Goal: Communication & Community: Share content

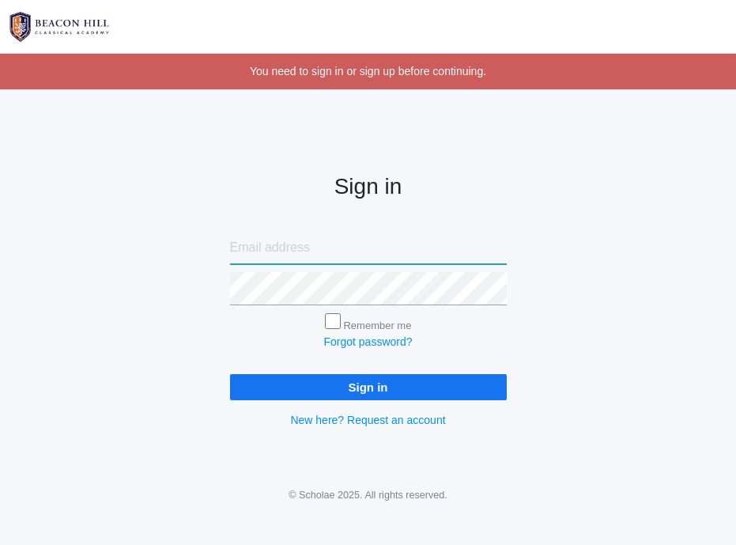
type input "[PERSON_NAME][EMAIL_ADDRESS][DOMAIN_NAME]"
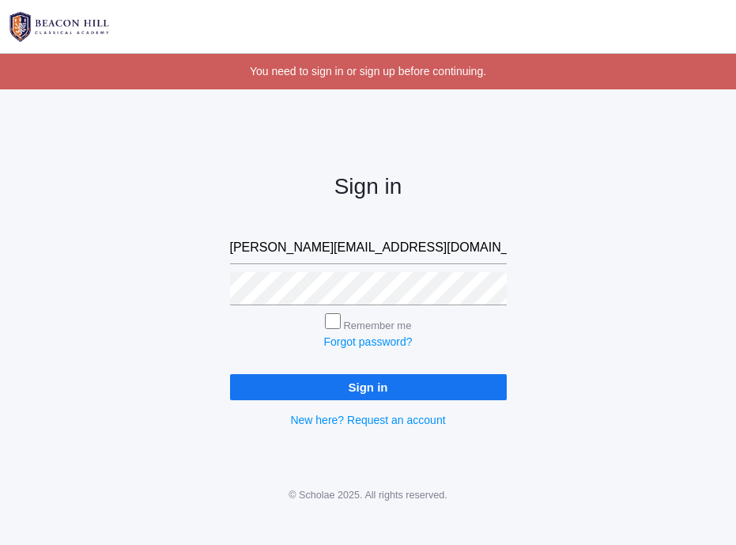
click at [337, 324] on input "Remember me" at bounding box center [333, 321] width 16 height 16
checkbox input "true"
click at [327, 388] on input "Sign in" at bounding box center [368, 387] width 277 height 26
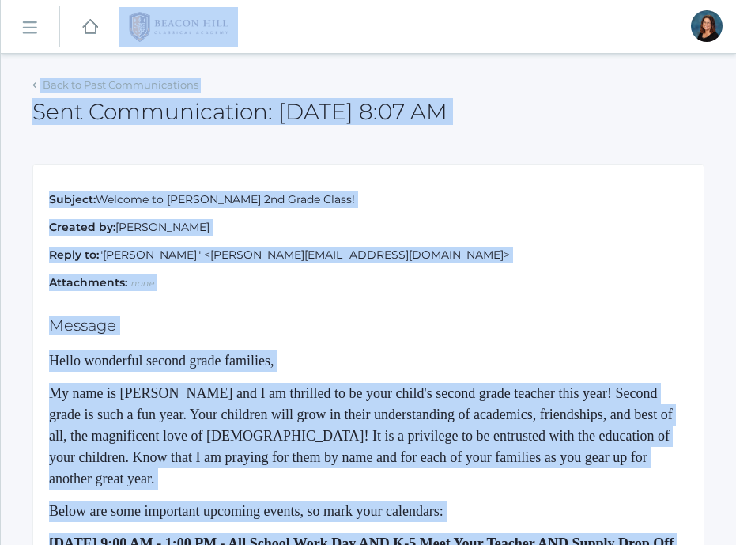
drag, startPoint x: 118, startPoint y: 292, endPoint x: -6, endPoint y: -80, distance: 391.7
click at [0, 0] on html "icons/ui/navigation/home Created with Sketch. Home icons/user/plain Created wit…" at bounding box center [368, 272] width 736 height 545
click at [26, 40] on link "icons/ui/navigation/hamburger Created with Sketch." at bounding box center [30, 27] width 59 height 43
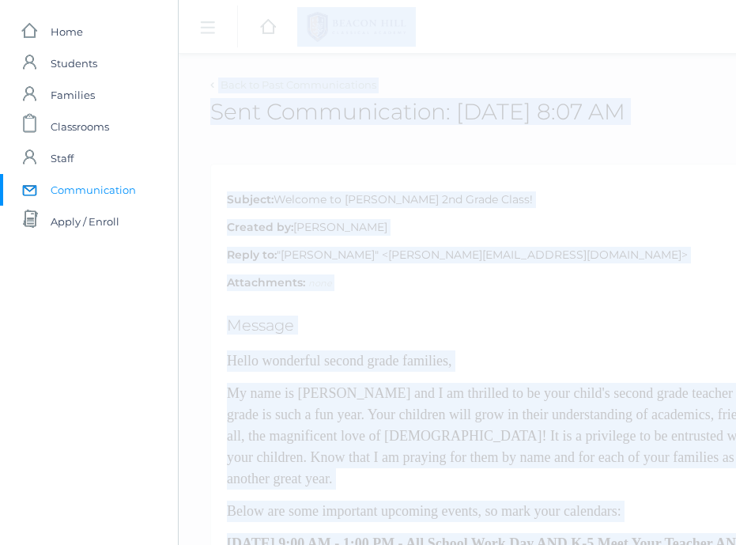
click at [70, 192] on span "Communication" at bounding box center [93, 190] width 85 height 32
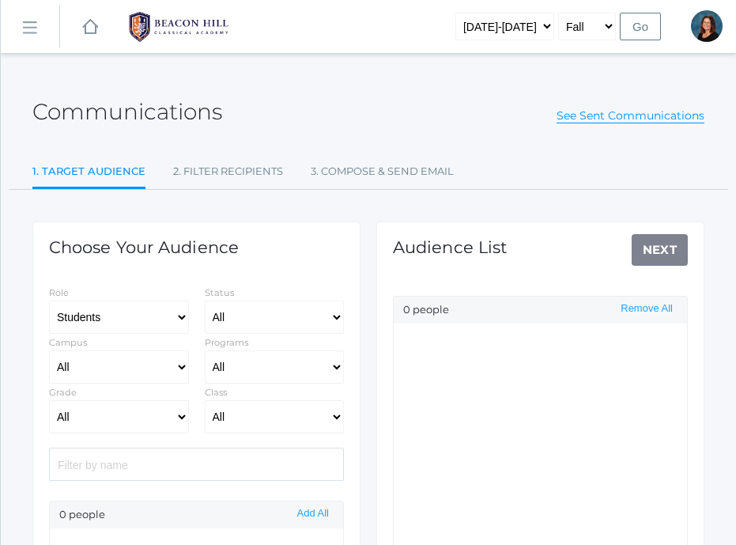
select select "Enrolled"
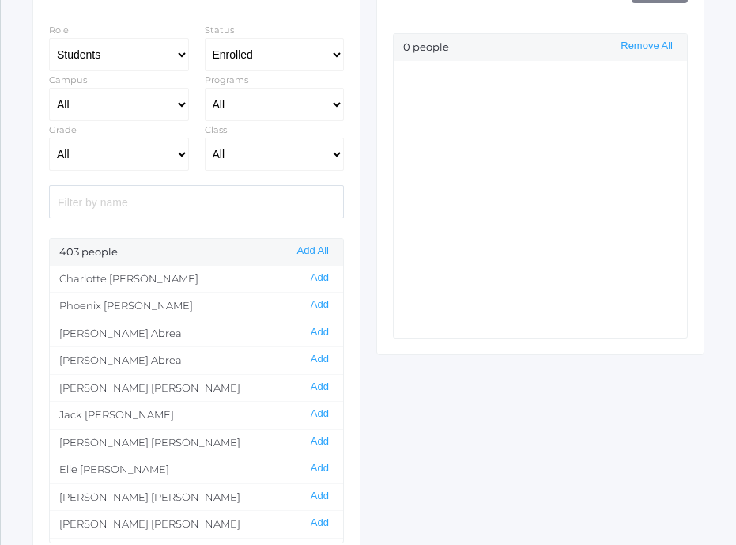
scroll to position [263, 0]
click at [237, 153] on select "All 01LA - First Grade [PERSON_NAME] 01LA - First Grade [PERSON_NAME] 02LA - Se…" at bounding box center [275, 153] width 140 height 33
select select "1958"
click at [205, 137] on select "All 01LA - First Grade [PERSON_NAME] 01LA - First Grade [PERSON_NAME] 02LA - Se…" at bounding box center [275, 153] width 140 height 33
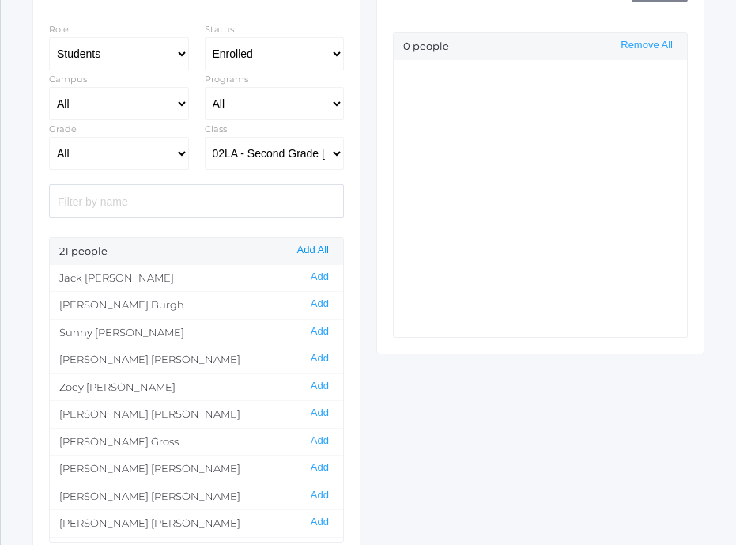
click at [305, 247] on button "Add All" at bounding box center [313, 250] width 41 height 13
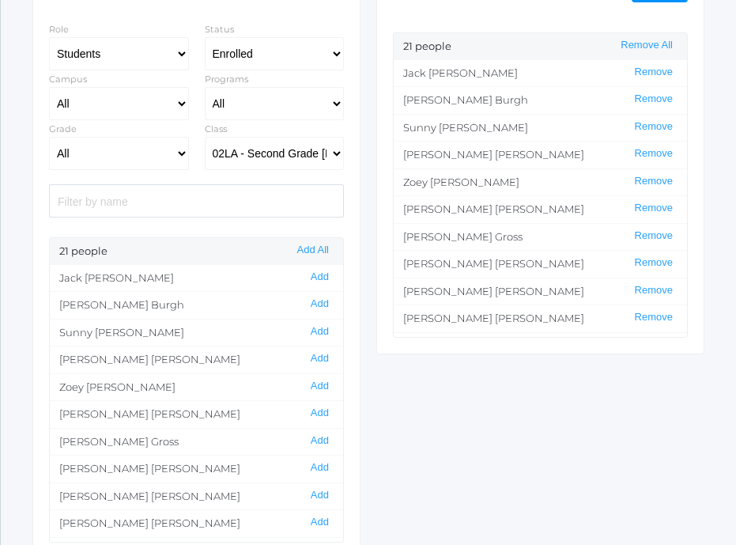
drag, startPoint x: 637, startPoint y: 43, endPoint x: 505, endPoint y: 38, distance: 133.0
click at [505, 38] on div "21 people Remove All" at bounding box center [540, 46] width 293 height 27
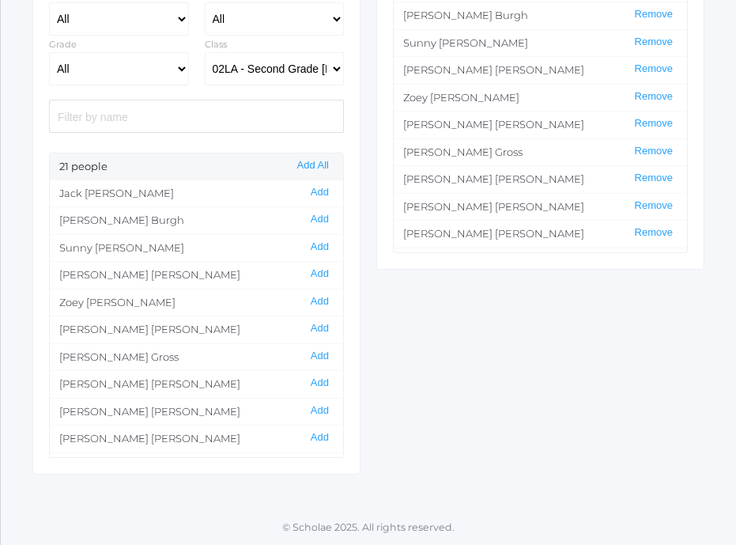
scroll to position [0, 0]
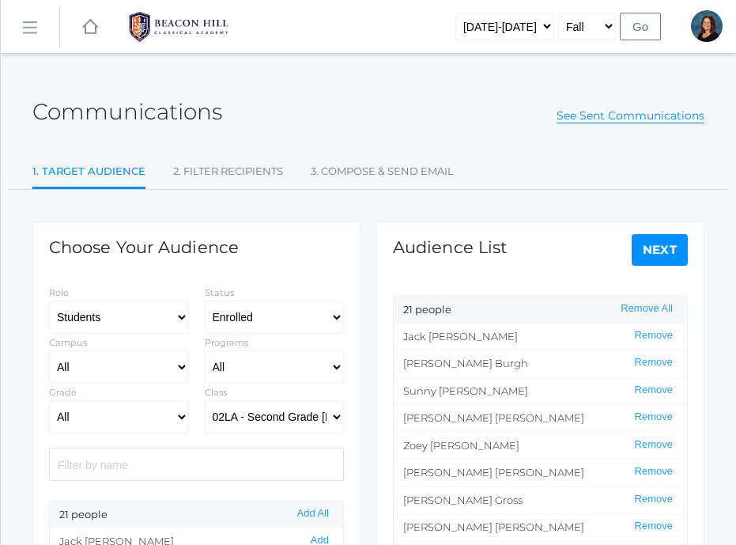
click at [664, 247] on link "Next" at bounding box center [660, 250] width 57 height 32
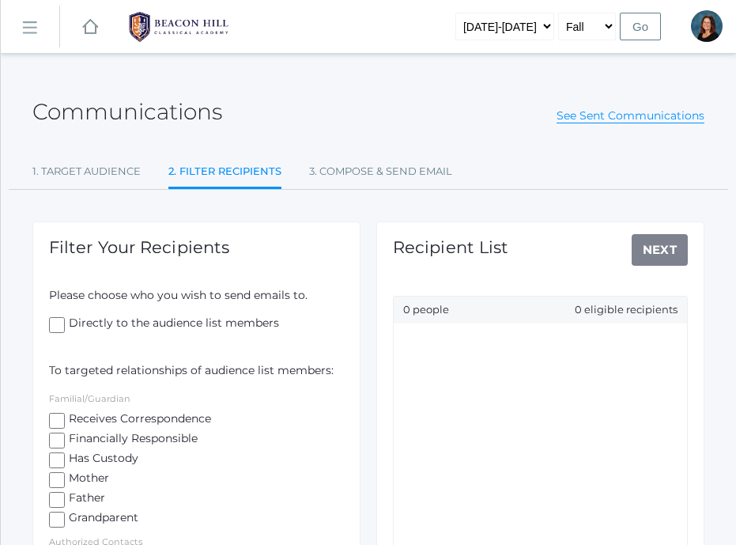
click at [55, 418] on input "Receives Correspondence" at bounding box center [57, 421] width 16 height 16
checkbox input "true"
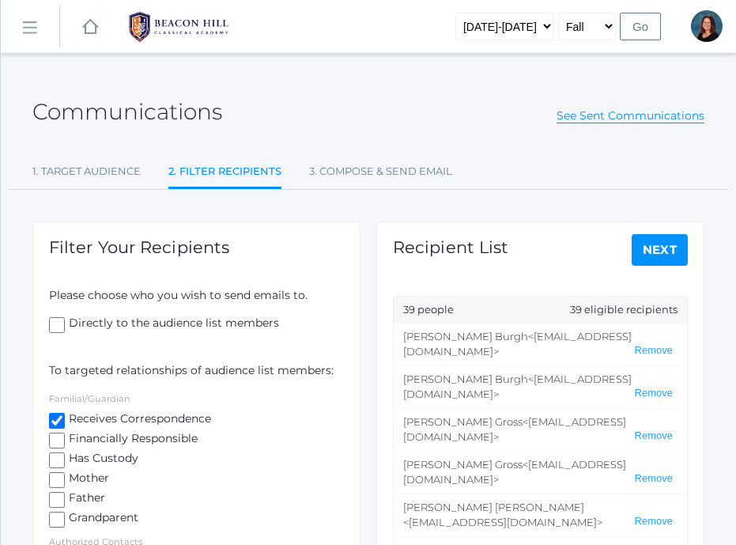
click at [642, 248] on link "Next" at bounding box center [660, 250] width 57 height 32
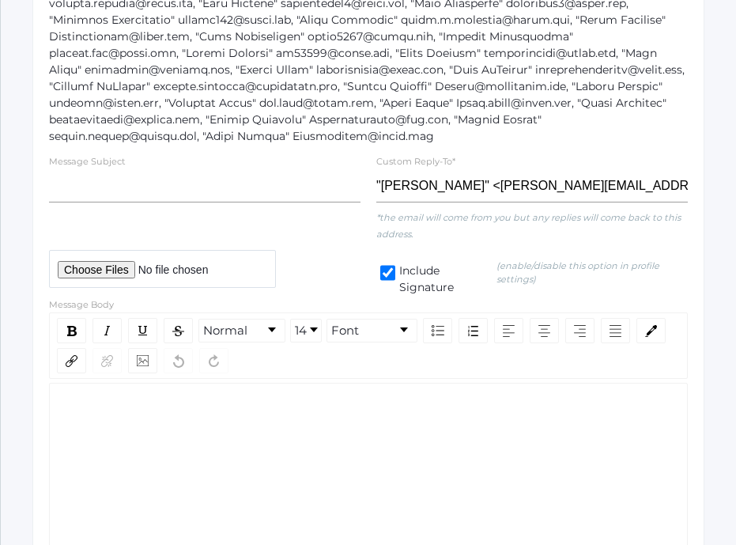
scroll to position [319, 0]
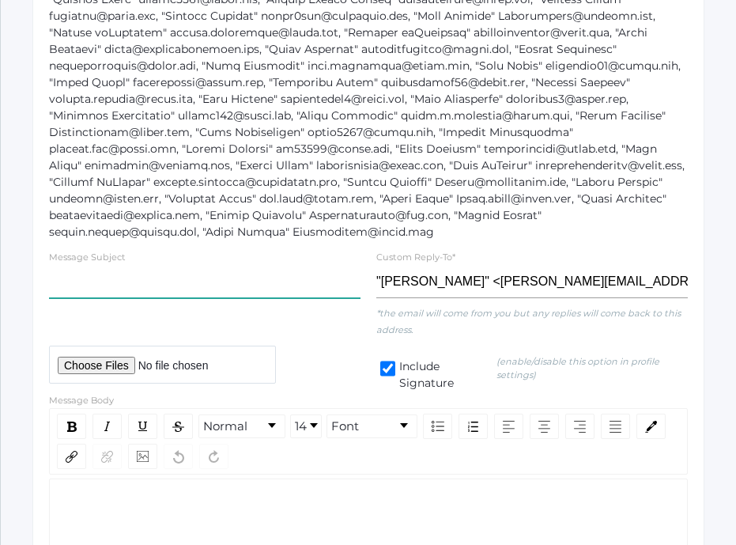
click at [261, 285] on input "text" at bounding box center [205, 281] width 312 height 33
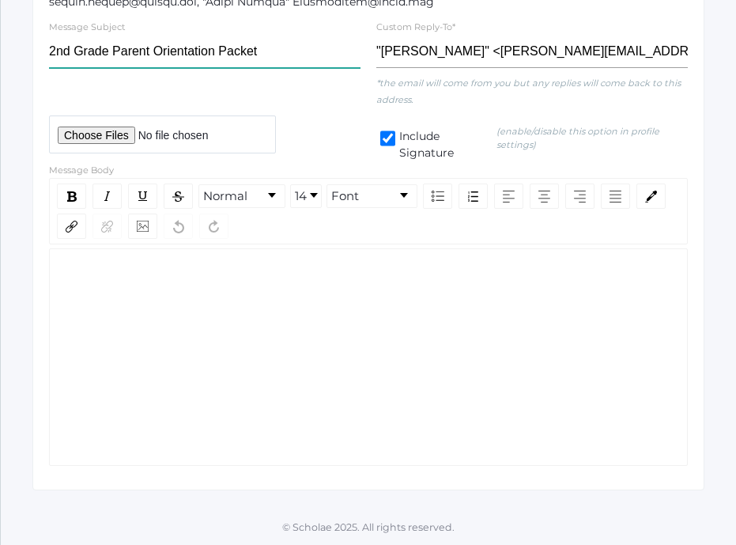
scroll to position [549, 0]
type input "2nd Grade Parent Orientation Packet"
click at [221, 289] on div "rdw-wrapper" at bounding box center [368, 357] width 639 height 218
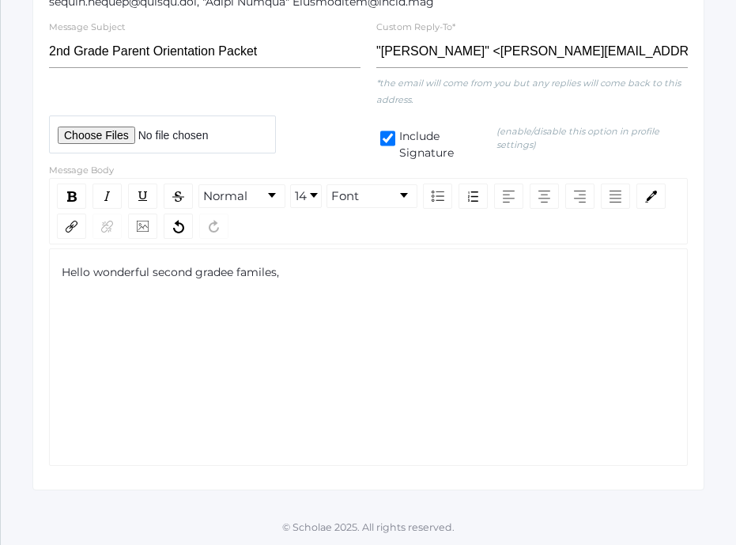
click at [232, 275] on span "Hello wonderful second gradee familes," at bounding box center [171, 272] width 218 height 14
click at [249, 275] on span "Hello wonderful second grade familes," at bounding box center [167, 272] width 211 height 14
click at [297, 322] on div "Hello wonderful second grade families," at bounding box center [368, 357] width 639 height 218
click at [311, 273] on div "Hello wonderful second grade families," at bounding box center [369, 272] width 615 height 17
click at [157, 301] on span "With summer wiinding down" at bounding box center [144, 300] width 164 height 14
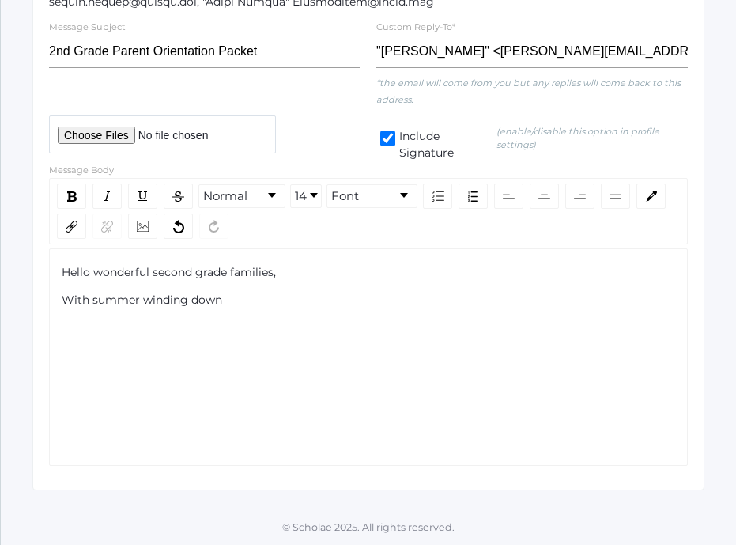
click at [264, 301] on div "With summer winding down" at bounding box center [369, 300] width 615 height 17
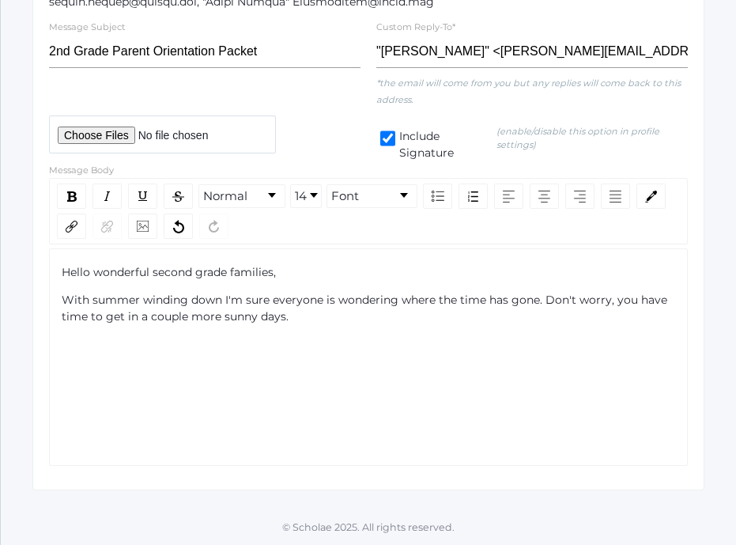
click at [223, 319] on span "With summer winding down I'm sure everyone is wondering where the time has gone…" at bounding box center [366, 308] width 609 height 31
click at [403, 311] on div "With summer winding down I'm sure everyone is wondering where the time has gone…" at bounding box center [369, 308] width 615 height 33
click at [557, 315] on div "With summer winding down I'm sure everyone is wondering where the time has gone…" at bounding box center [369, 308] width 615 height 33
click at [591, 316] on span "With summer winding down I'm sure everyone is wondering where the time has gone…" at bounding box center [366, 316] width 609 height 47
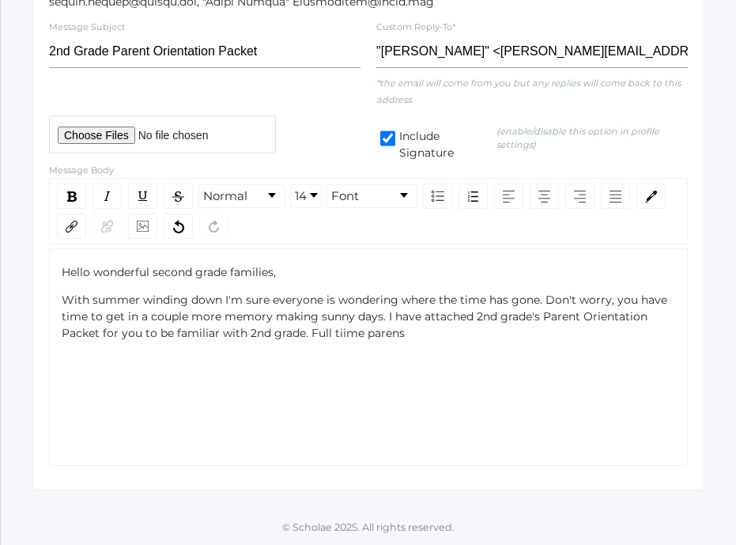
click at [395, 336] on span "With summer winding down I'm sure everyone is wondering where the time has gone…" at bounding box center [366, 316] width 609 height 47
click at [340, 331] on span "With summer winding down I'm sure everyone is wondering where the time has gone…" at bounding box center [366, 316] width 609 height 47
click at [409, 335] on div "With summer winding down I'm sure everyone is wondering where the time has gone…" at bounding box center [369, 317] width 615 height 50
click at [80, 350] on span "With summer winding down I'm sure everyone is wondering where the time has gone…" at bounding box center [368, 325] width 613 height 64
click at [151, 350] on div "With summer winding down I'm sure everyone is wondering where the time has gone…" at bounding box center [369, 325] width 615 height 66
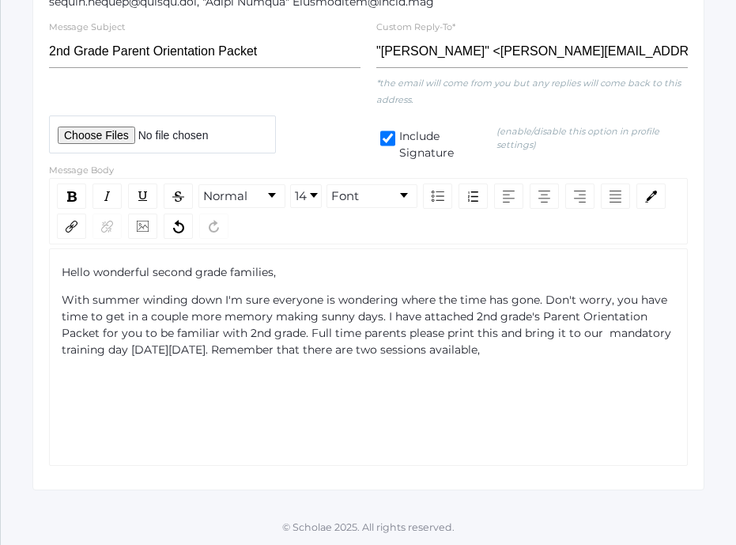
click at [335, 354] on span "With summer winding down I'm sure everyone is wondering where the time has gone…" at bounding box center [368, 325] width 613 height 64
click at [362, 353] on span "With summer winding down I'm sure everyone is wondering where the time has gone…" at bounding box center [368, 325] width 613 height 64
click at [538, 350] on div "With summer winding down I'm sure everyone is wondering where the time has gone…" at bounding box center [369, 325] width 615 height 66
click at [381, 315] on span "With summer winding down I'm sure everyone is wondering where the time has gone…" at bounding box center [368, 333] width 613 height 81
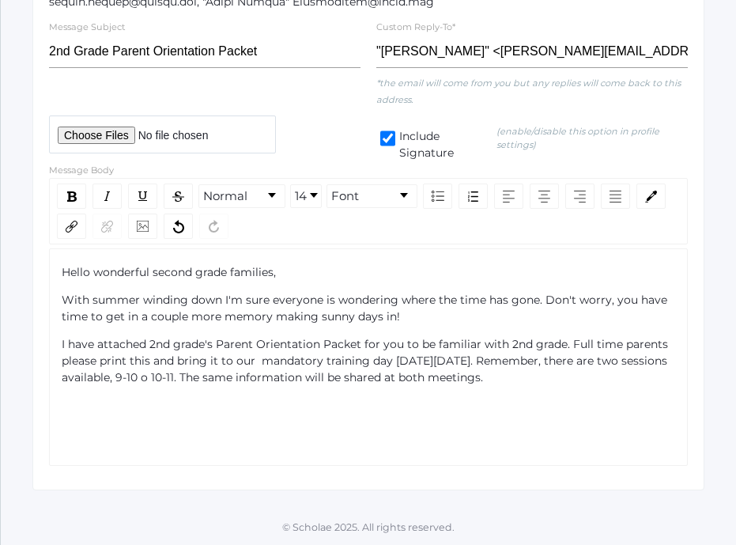
click at [626, 388] on div "Hello wonderful second grade families, With summer winding down I'm sure everyo…" at bounding box center [369, 338] width 615 height 149
drag, startPoint x: 102, startPoint y: 358, endPoint x: 126, endPoint y: 358, distance: 23.7
click at [126, 358] on span "I have attached 2nd grade's Parent Orientation Packet for you to be familiar wi…" at bounding box center [367, 360] width 610 height 47
drag, startPoint x: 181, startPoint y: 358, endPoint x: 207, endPoint y: 358, distance: 26.1
click at [207, 358] on span "this and bring it to our mandatory training day [DATE][DATE]. Remember, there a…" at bounding box center [364, 369] width 604 height 31
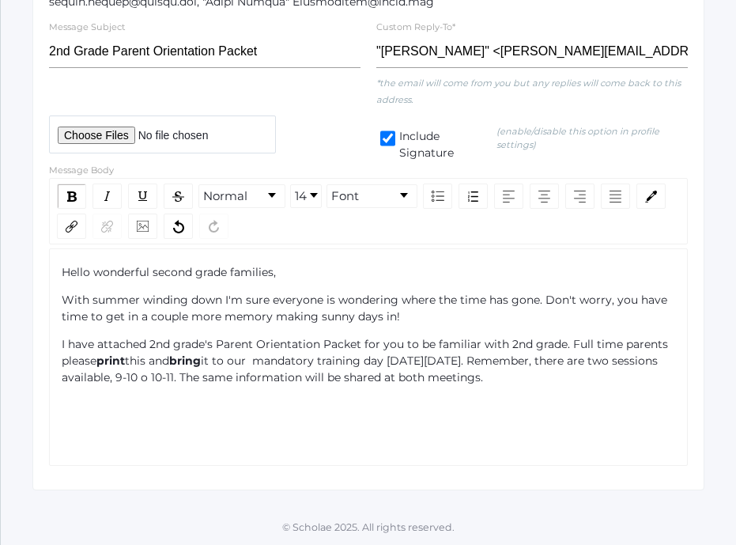
click at [218, 393] on div "Hello wonderful second grade families, With summer winding down I'm sure everyo…" at bounding box center [369, 338] width 615 height 149
click at [122, 134] on input "file" at bounding box center [162, 134] width 227 height 38
type input "C:\fakepath\Parent Orientation 2025:2026.pdf"
click at [574, 345] on span "I have attached 2nd grade's Parent Orientation Packet for you to be familiar wi…" at bounding box center [367, 352] width 610 height 31
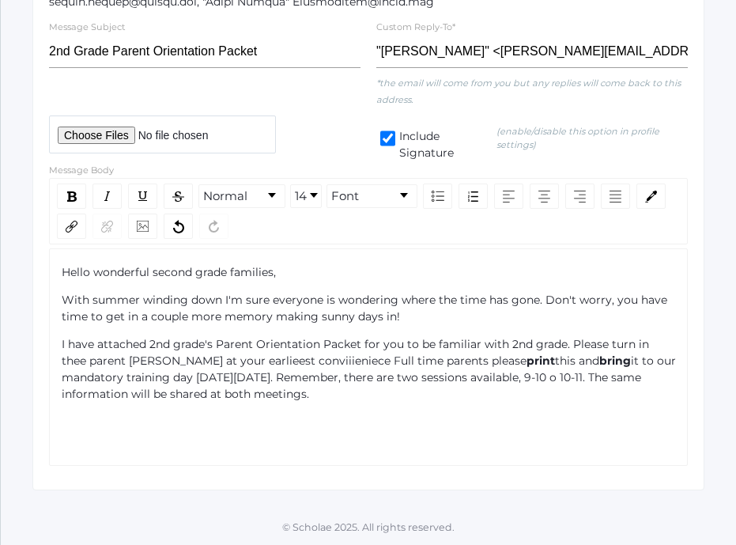
click at [140, 358] on span "I have attached 2nd grade's Parent Orientation Packet for you to be familiar wi…" at bounding box center [357, 352] width 591 height 31
click at [242, 362] on span "I have attached 2nd grade's Parent Orientation Packet for you to be familiar wi…" at bounding box center [357, 352] width 591 height 31
click at [297, 362] on span "I have attached 2nd grade's Parent Orientation Packet for you to be familiar wi…" at bounding box center [357, 352] width 591 height 31
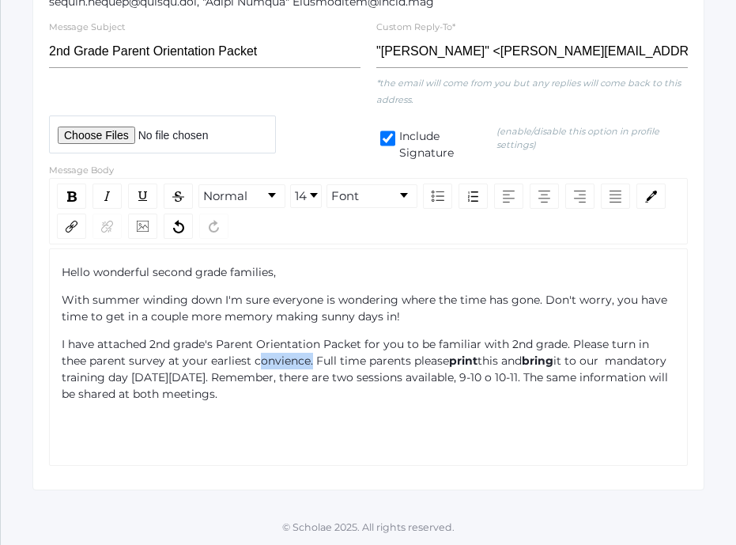
click at [286, 359] on span "I have attached 2nd grade's Parent Orientation Packet for you to be familiar wi…" at bounding box center [357, 352] width 591 height 31
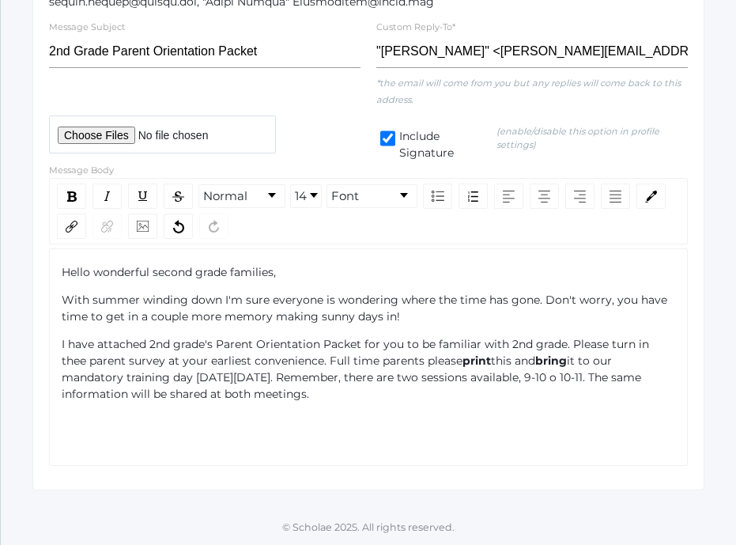
click at [283, 369] on div "I have attached 2nd grade's Parent Orientation Packet for you to be familiar wi…" at bounding box center [369, 369] width 615 height 66
click at [373, 393] on div "I have attached 2nd grade's Parent Orientation Packet for you to be familiar wi…" at bounding box center [369, 369] width 615 height 66
click at [331, 360] on span "I have attached 2nd grade's Parent Orientation Packet for you to be familiar wi…" at bounding box center [357, 352] width 591 height 31
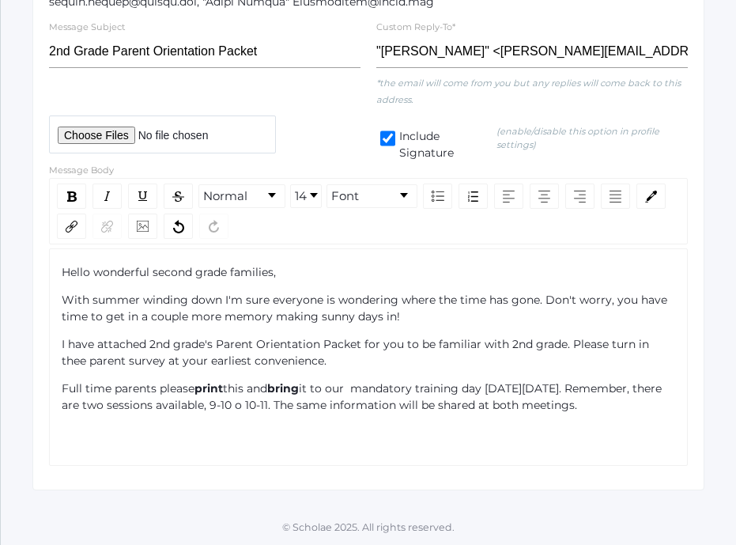
click at [78, 364] on span "I have attached 2nd grade's Parent Orientation Packet for you to be familiar wi…" at bounding box center [357, 352] width 591 height 31
click at [248, 391] on span "this and" at bounding box center [245, 388] width 44 height 14
click at [466, 393] on span "it to our mandatory training day [DATE][DATE]. Remember, there are two sessions…" at bounding box center [366, 396] width 609 height 31
click at [516, 388] on span "it to our mandatory Training day [DATE][DATE]. Remember, there are two sessions…" at bounding box center [367, 396] width 611 height 31
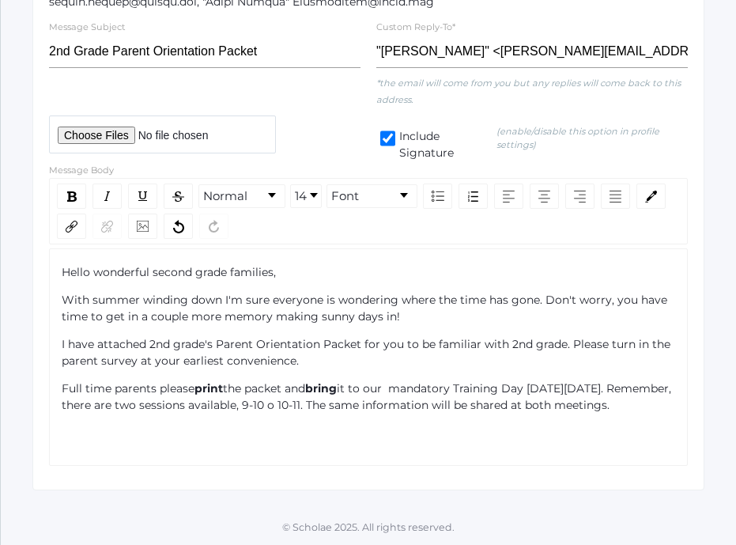
click at [399, 389] on span "it to our mandatory Training Day [DATE][DATE]. Remember, there are two sessions…" at bounding box center [368, 396] width 613 height 31
click at [458, 388] on span "it to our mandatory Training Day [DATE][DATE]. Remember, there are two sessions…" at bounding box center [367, 396] width 610 height 31
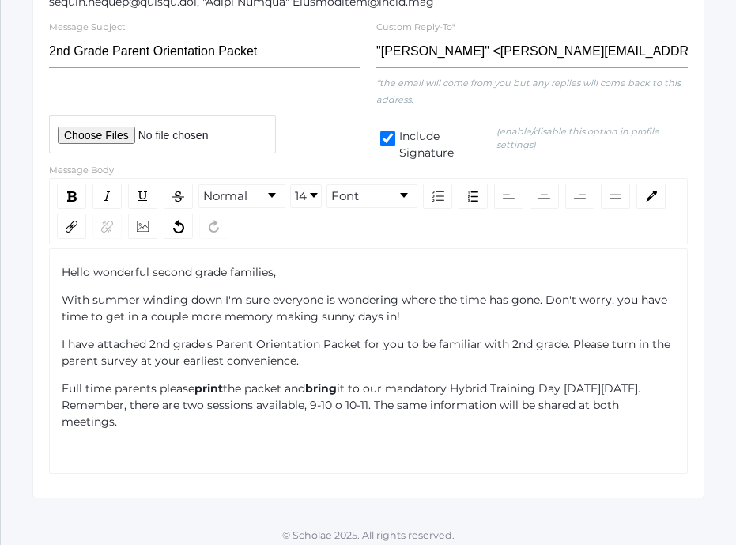
click at [217, 426] on div "Full time parents please print the packet and bring it to our mandatory Hybrid …" at bounding box center [369, 405] width 615 height 50
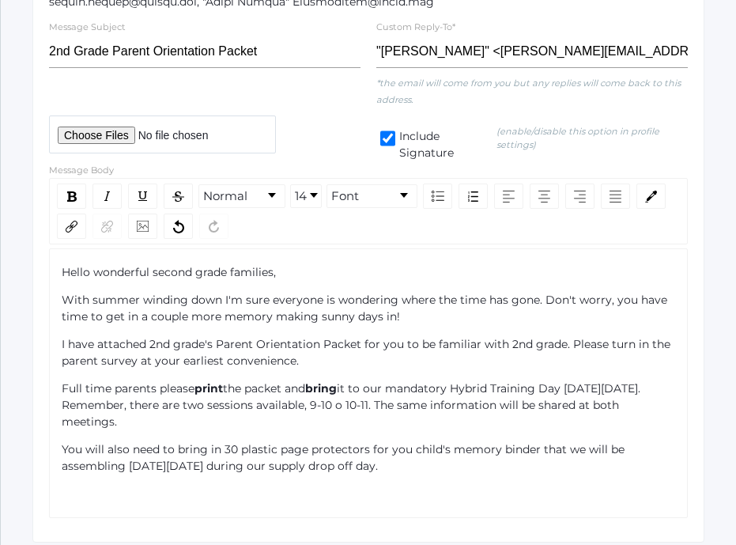
click at [335, 467] on span "You will also need to bring in 30 plastic page protectors for you child's memor…" at bounding box center [345, 457] width 566 height 31
click at [539, 466] on span "You will also need to bring in 30 plastic page protectors for you child's memor…" at bounding box center [345, 457] width 566 height 31
click at [569, 467] on span "You will also need to bring in 30 plastic page protectors for you child's memor…" at bounding box center [345, 457] width 566 height 31
click at [613, 469] on div "You will also need to bring in 30 plastic page protectors for you child's memor…" at bounding box center [369, 457] width 615 height 33
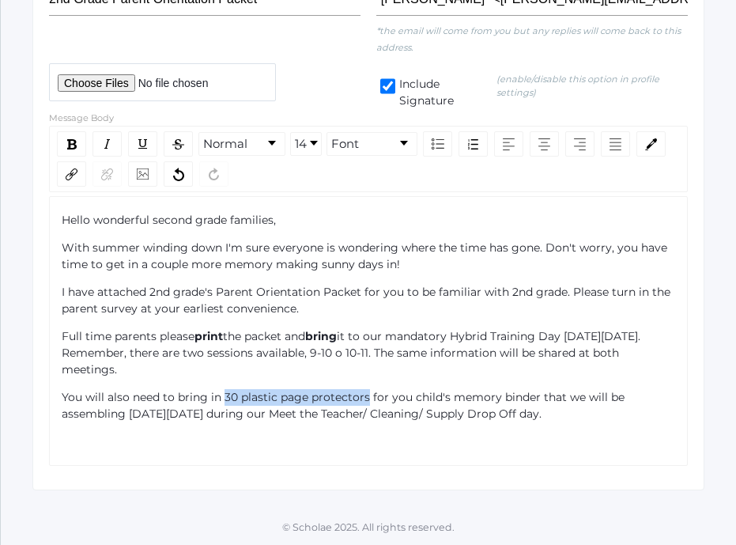
drag, startPoint x: 225, startPoint y: 392, endPoint x: 365, endPoint y: 394, distance: 140.0
click at [365, 394] on span "You will also need to bring in 30 plastic page protectors for you child's memor…" at bounding box center [345, 405] width 566 height 31
click at [599, 442] on div "rdw-editor" at bounding box center [369, 441] width 615 height 17
drag, startPoint x: 368, startPoint y: 399, endPoint x: 225, endPoint y: 398, distance: 142.4
click at [225, 398] on div "You will also need to bring in 30 plastic page protectors for you child's memor…" at bounding box center [369, 405] width 615 height 33
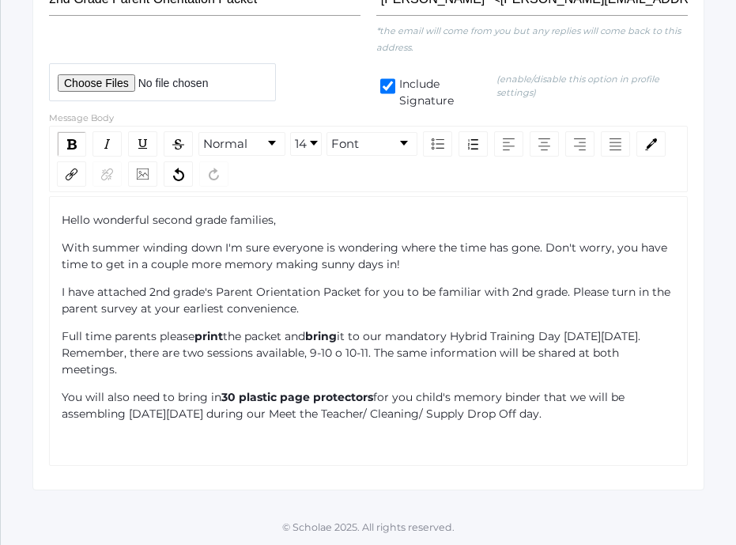
click at [442, 465] on div "Hello wonderful second grade families, With summer winding down I'm sure everyo…" at bounding box center [368, 331] width 639 height 270
click at [476, 448] on div "rdw-editor" at bounding box center [369, 441] width 615 height 17
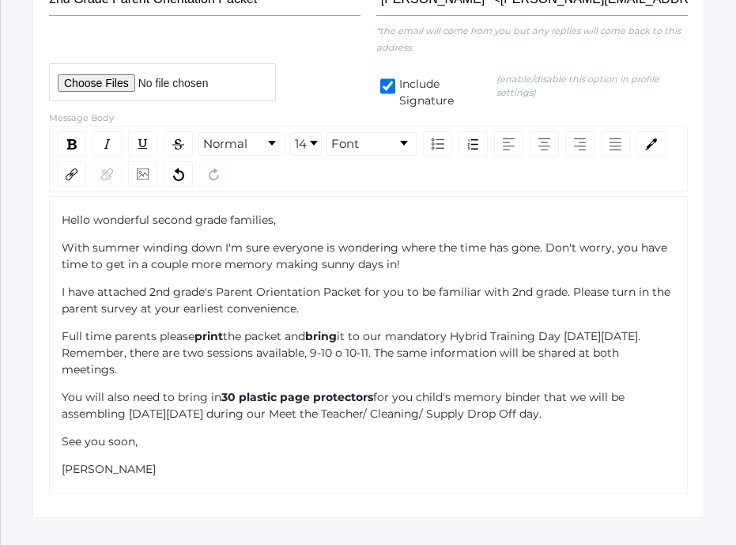
scroll to position [629, 0]
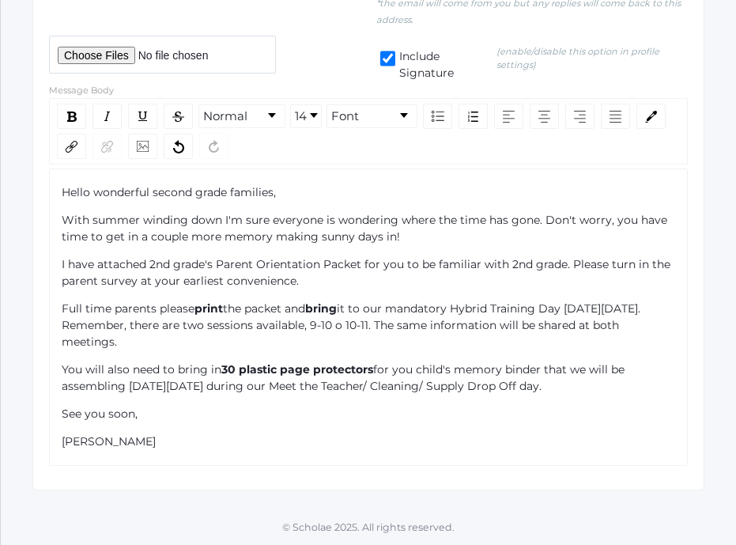
click at [82, 372] on span "You will also need to bring in" at bounding box center [142, 369] width 160 height 14
click at [149, 404] on div "Hello wonderful second grade families, With summer winding down I'm sure everyo…" at bounding box center [369, 317] width 615 height 266
click at [619, 394] on div "Hello wonderful second grade families, With summer winding down I'm sure everyo…" at bounding box center [369, 317] width 615 height 266
click at [614, 386] on div "All families will also need to bring in 30 plastic page protectors for you chil…" at bounding box center [369, 377] width 615 height 33
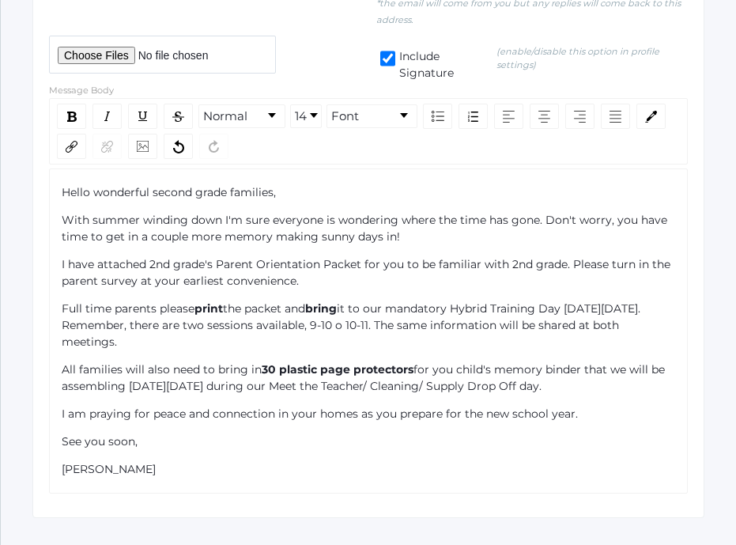
click at [622, 385] on div "All families will also need to bring in 30 plastic page protectors for you chil…" at bounding box center [369, 377] width 615 height 33
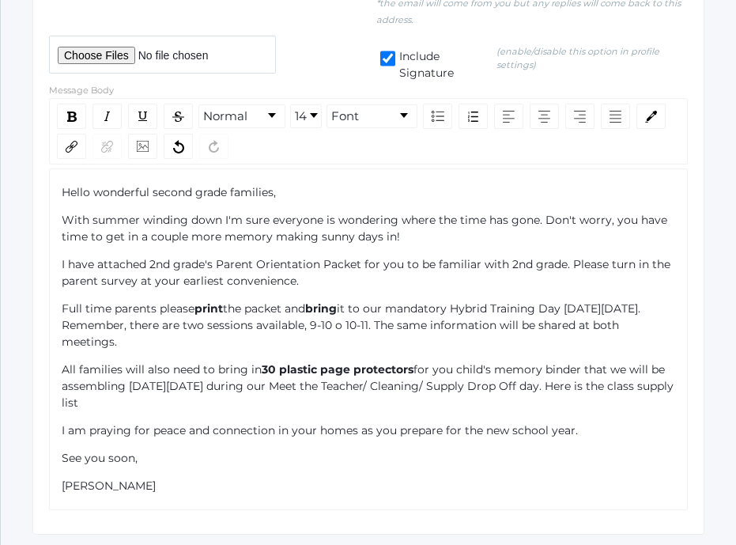
click at [287, 405] on div "All families will also need to bring in 30 plastic page protectors for you chil…" at bounding box center [369, 386] width 615 height 50
click at [275, 401] on div "All families will also need to bring in 30 plastic page protectors for you chil…" at bounding box center [369, 386] width 615 height 50
click at [183, 402] on span "for you child's memory binder that we will be assembling [DATE][DATE] during ou…" at bounding box center [369, 385] width 615 height 47
click at [236, 403] on div "All families will also need to bring in 30 plastic page protectors for you chil…" at bounding box center [369, 386] width 615 height 50
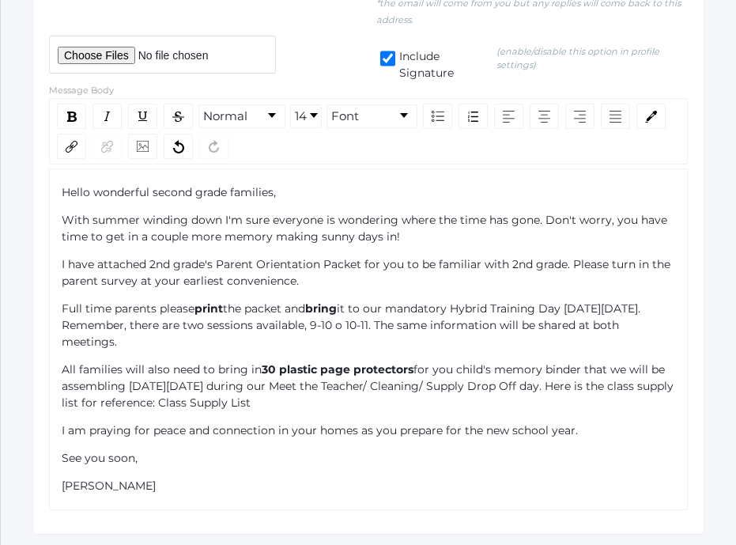
drag, startPoint x: 226, startPoint y: 402, endPoint x: 323, endPoint y: 399, distance: 96.5
click at [323, 399] on div "All families will also need to bring in 30 plastic page protectors for you chil…" at bounding box center [369, 386] width 615 height 50
click at [73, 138] on div "rdw-link-control" at bounding box center [71, 146] width 29 height 25
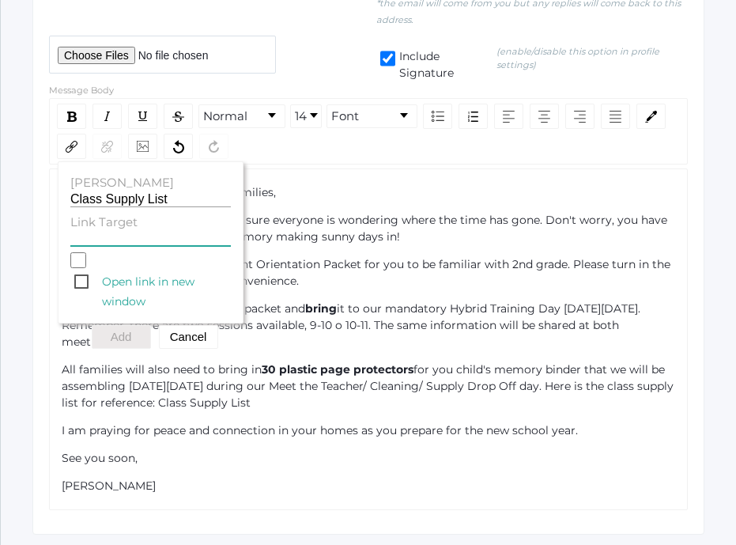
click at [137, 236] on input "Link Target" at bounding box center [150, 238] width 161 height 15
paste input "[URL][DOMAIN_NAME]"
click at [85, 283] on span "Open link in new window" at bounding box center [152, 282] width 157 height 20
type input "[URL][DOMAIN_NAME]"
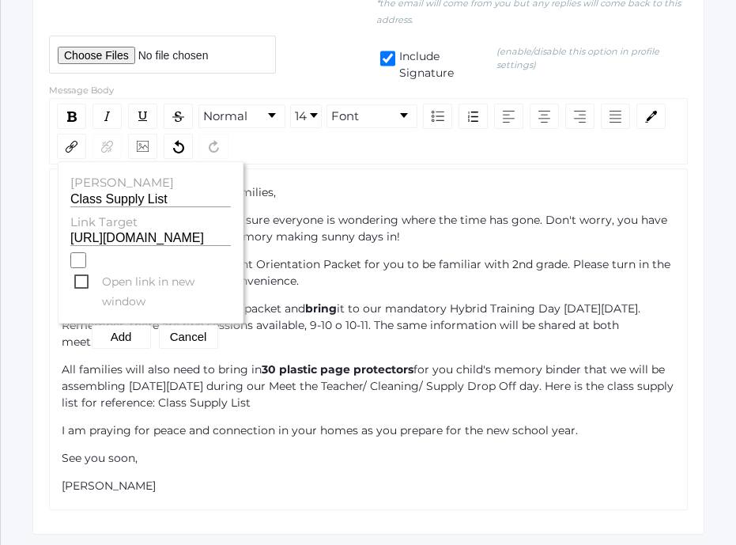
click at [85, 268] on input "Open link in new window" at bounding box center [78, 260] width 16 height 16
checkbox input "true"
click at [115, 338] on button "Add" at bounding box center [121, 337] width 59 height 24
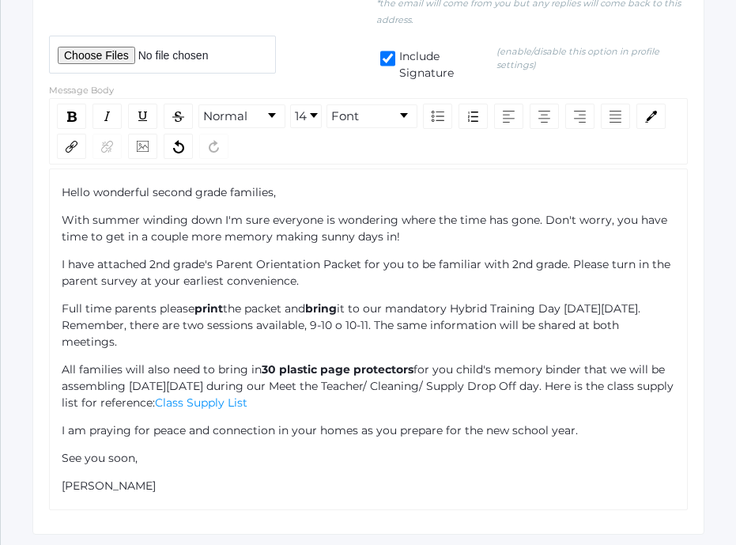
click at [282, 429] on span "I am praying for peace and connection in your homes as you prepare for the new …" at bounding box center [320, 430] width 516 height 14
click at [326, 399] on div "All families will also need to bring in 30 plastic page protectors for you chil…" at bounding box center [369, 386] width 615 height 50
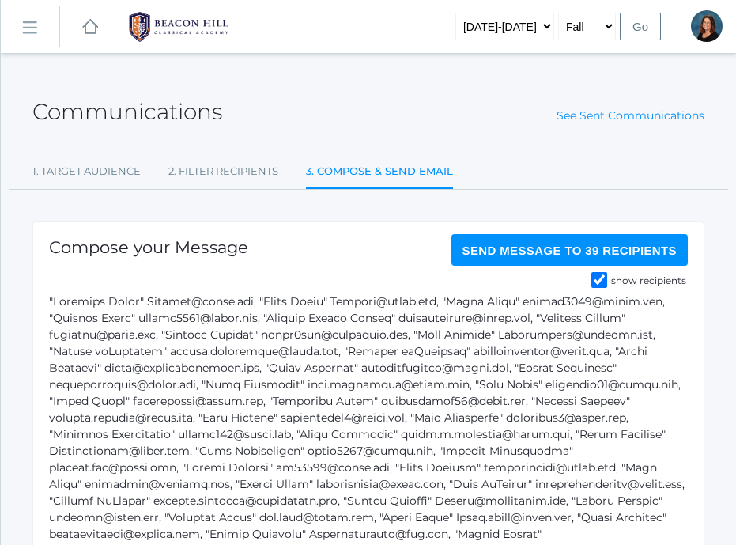
click at [494, 254] on span "Send Message to 39 recipients" at bounding box center [570, 250] width 215 height 13
